Goal: Check status: Check status

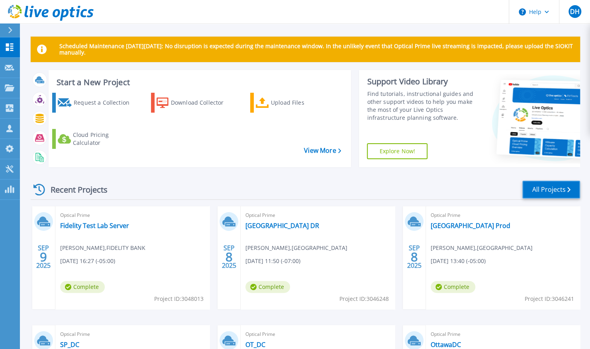
click at [551, 192] on link "All Projects" at bounding box center [551, 190] width 58 height 18
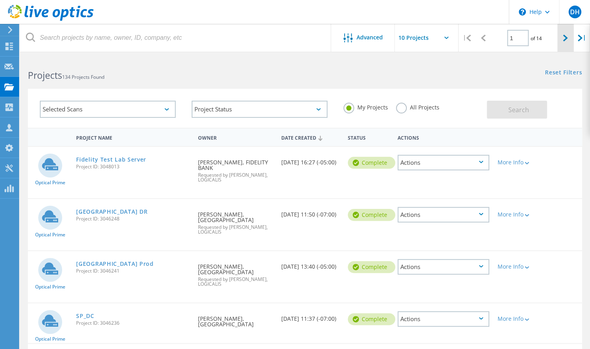
click at [568, 40] on div at bounding box center [565, 38] width 16 height 28
type input "2"
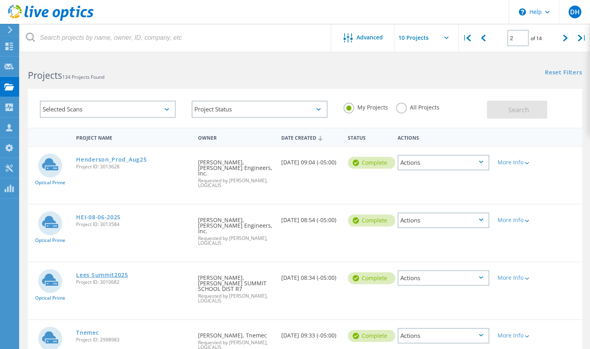
click at [84, 272] on link "Lees Summit2025" at bounding box center [102, 275] width 52 height 6
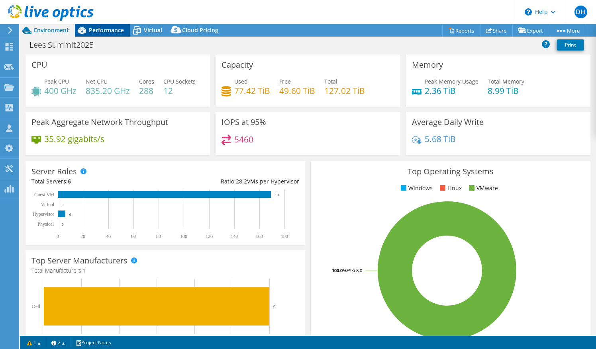
select select "USD"
click at [101, 27] on span "Performance" at bounding box center [106, 30] width 35 height 8
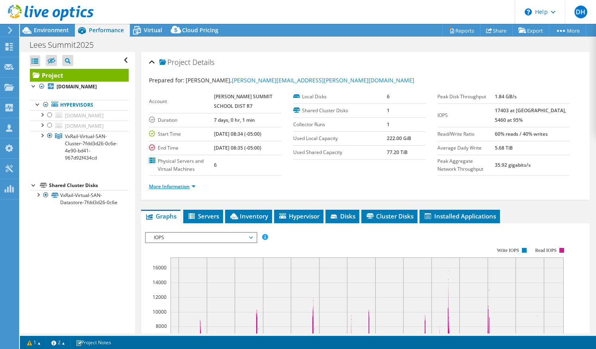
click at [176, 190] on link "More Information" at bounding box center [172, 186] width 47 height 7
